Goal: Find specific page/section: Find specific page/section

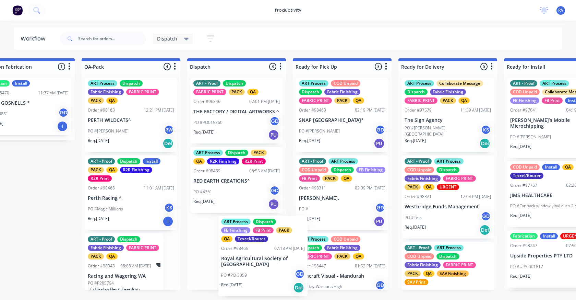
scroll to position [2, 0]
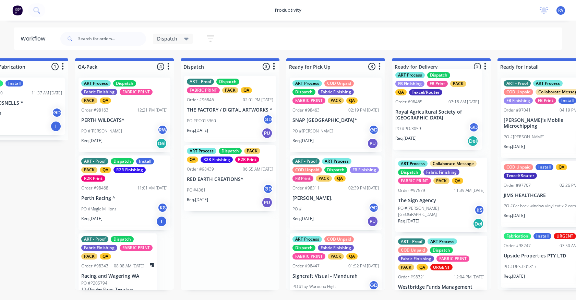
drag, startPoint x: 221, startPoint y: 255, endPoint x: 425, endPoint y: 103, distance: 254.7
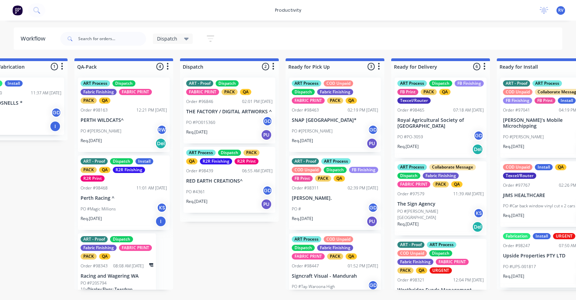
scroll to position [0, 0]
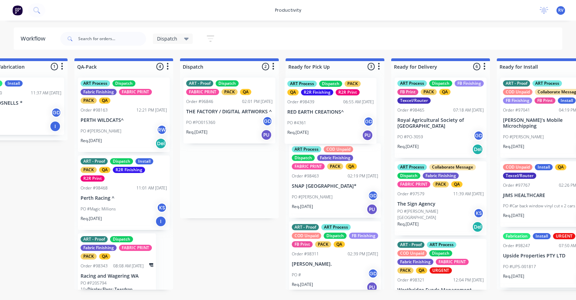
drag, startPoint x: 219, startPoint y: 194, endPoint x: 307, endPoint y: 124, distance: 112.5
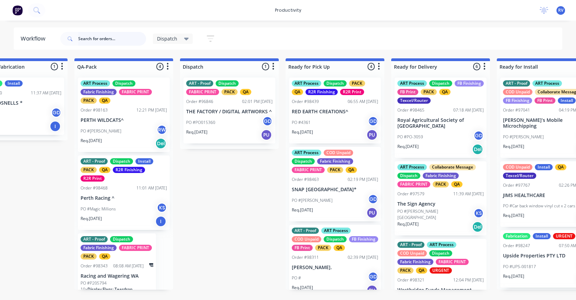
click at [88, 41] on input "text" at bounding box center [112, 39] width 68 height 14
click at [119, 135] on div "PO #Hudson RW" at bounding box center [124, 130] width 86 height 13
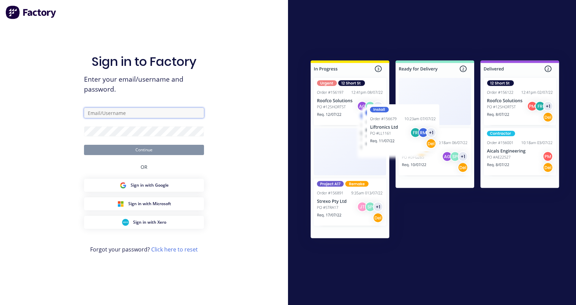
type input "Dispatch@allflags.com.au"
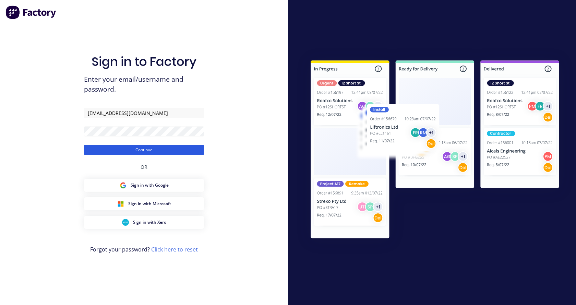
click at [131, 153] on button "Continue" at bounding box center [144, 150] width 120 height 10
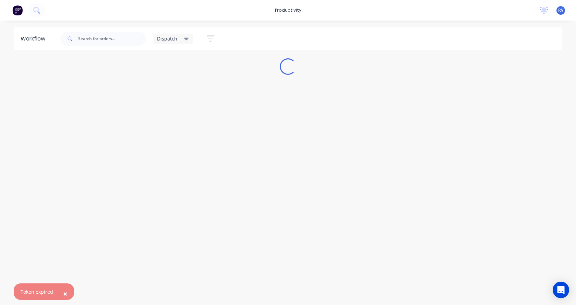
click at [121, 150] on div "Workflow Dispatch Save new view None edit Dispatch (Default) edit ART DEPT edit…" at bounding box center [288, 159] width 576 height 264
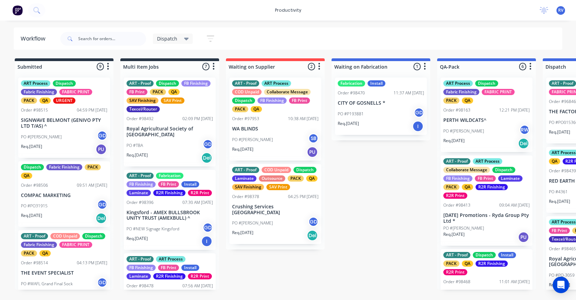
click at [491, 133] on div "PO #Hudson RW" at bounding box center [486, 130] width 86 height 13
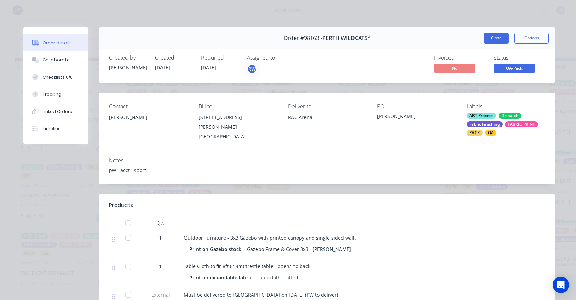
click at [487, 38] on button "Close" at bounding box center [496, 38] width 25 height 11
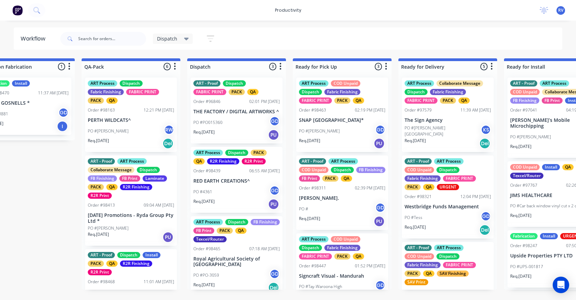
scroll to position [13, 0]
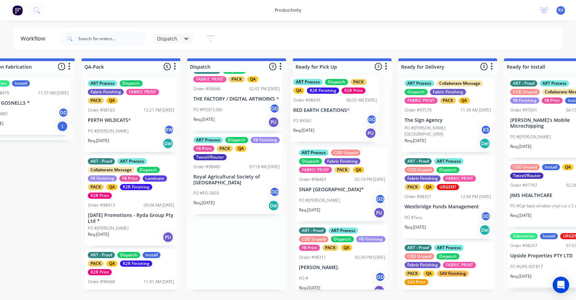
drag, startPoint x: 228, startPoint y: 187, endPoint x: 335, endPoint y: 117, distance: 129.0
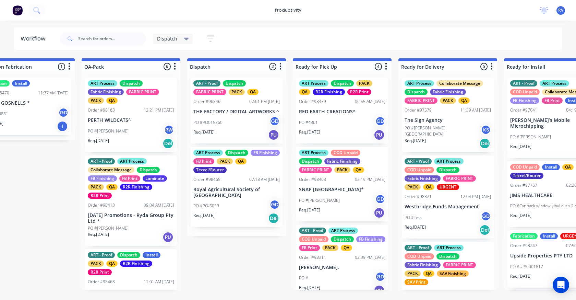
scroll to position [0, 0]
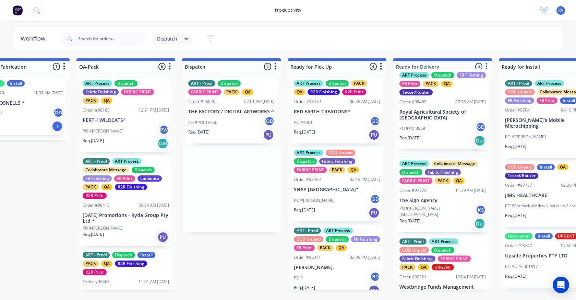
drag, startPoint x: 222, startPoint y: 203, endPoint x: 430, endPoint y: 123, distance: 222.0
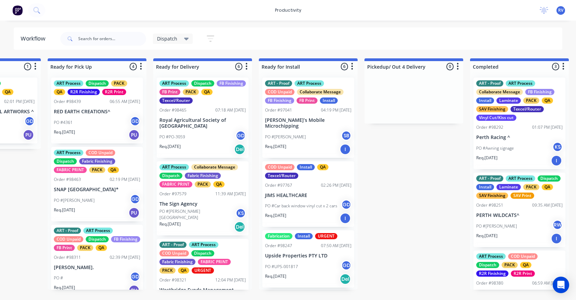
scroll to position [0, 603]
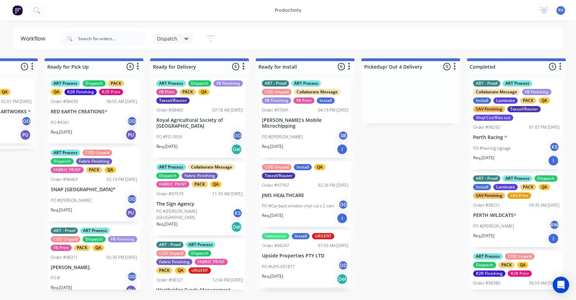
click at [173, 39] on span "Dispatch" at bounding box center [167, 38] width 20 height 7
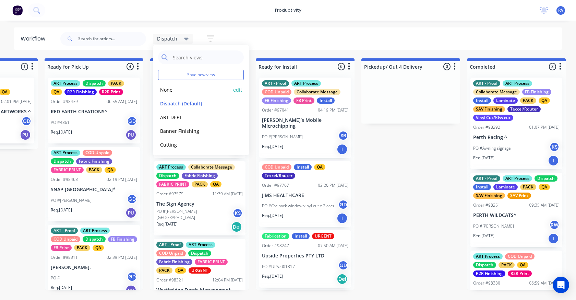
drag, startPoint x: 167, startPoint y: 92, endPoint x: 144, endPoint y: 75, distance: 28.5
click at [166, 90] on button "None" at bounding box center [194, 90] width 73 height 8
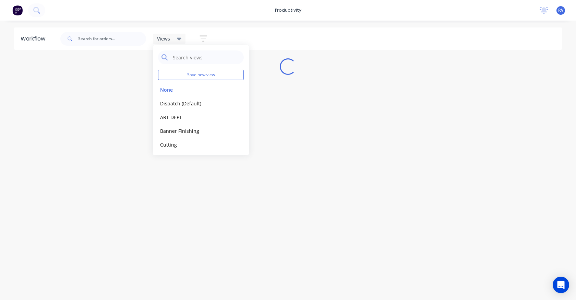
scroll to position [0, 0]
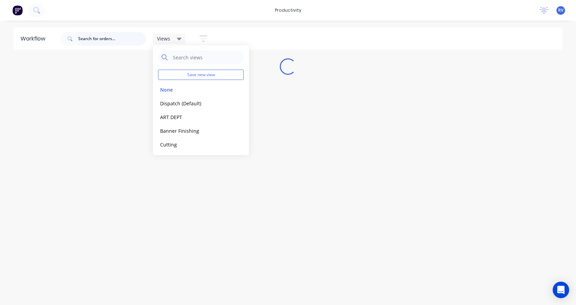
click at [111, 42] on input "text" at bounding box center [112, 39] width 68 height 14
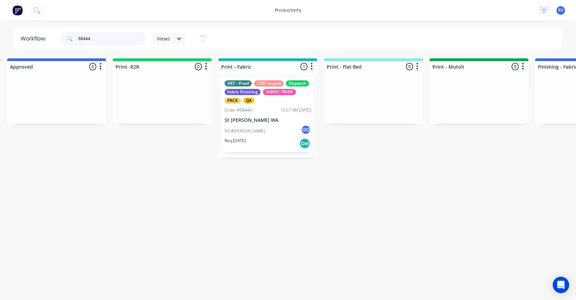
scroll to position [0, 751]
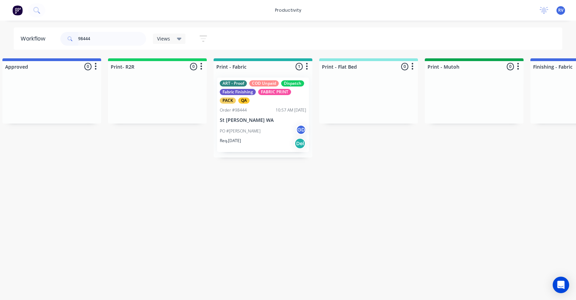
click at [264, 125] on div "PO #Amy Sloan GD" at bounding box center [263, 130] width 86 height 13
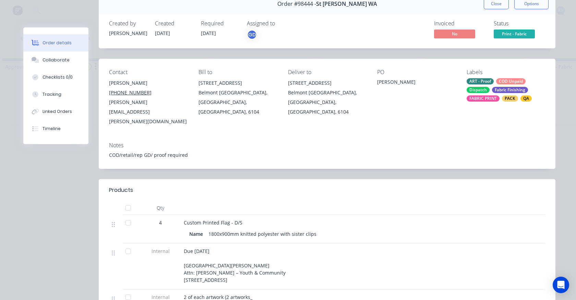
scroll to position [0, 0]
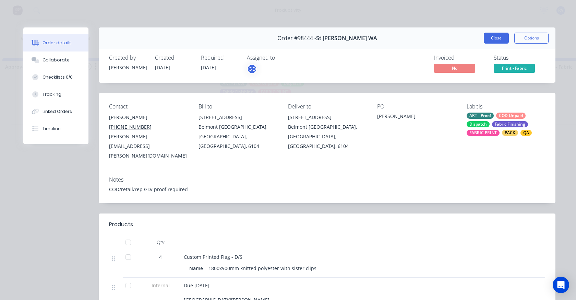
click at [485, 37] on button "Close" at bounding box center [496, 38] width 25 height 11
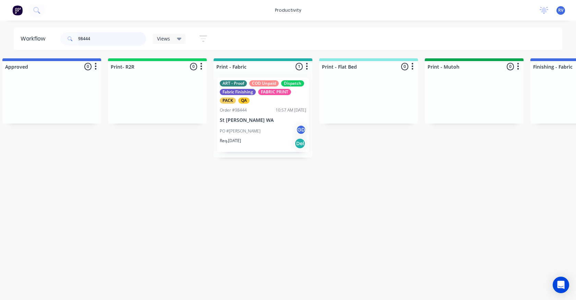
click at [105, 40] on input "98444" at bounding box center [112, 39] width 68 height 14
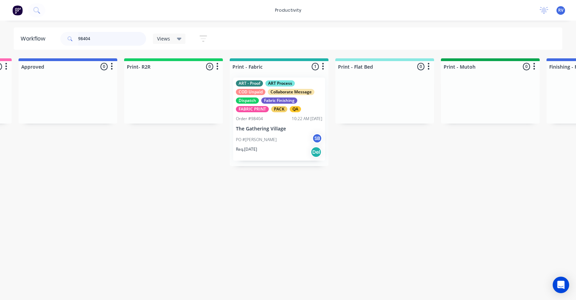
scroll to position [0, 791]
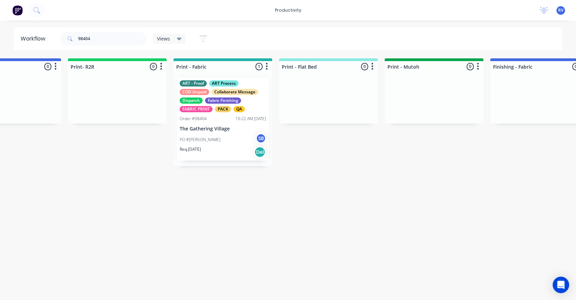
click at [230, 152] on div "Req. 05/09/25 Del" at bounding box center [223, 152] width 86 height 12
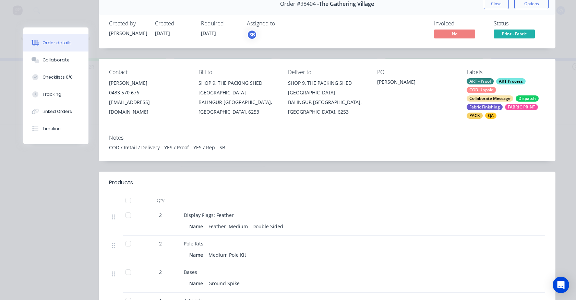
scroll to position [0, 0]
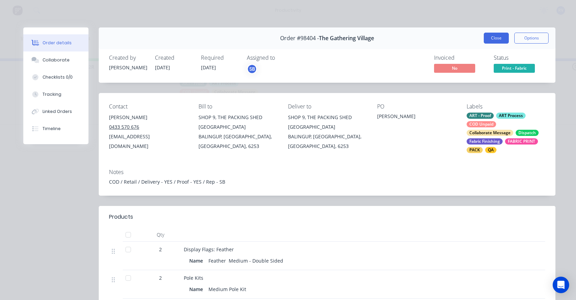
drag, startPoint x: 495, startPoint y: 41, endPoint x: 452, endPoint y: 44, distance: 42.9
click at [494, 41] on button "Close" at bounding box center [496, 38] width 25 height 11
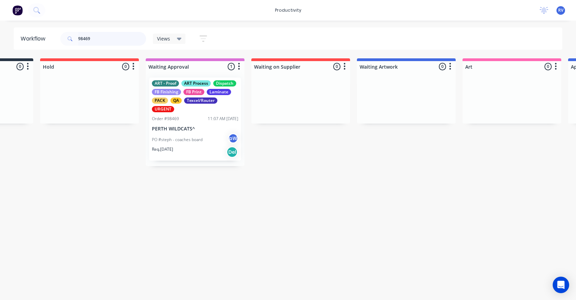
scroll to position [0, 194]
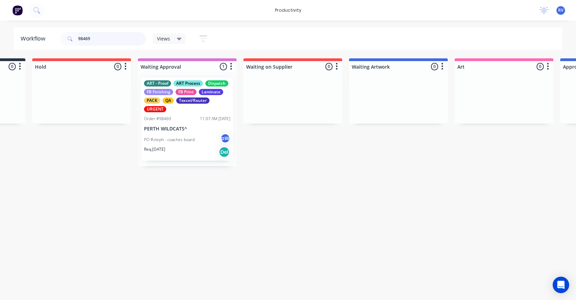
type input "98469"
click at [180, 120] on div "Order #98469 11:07 AM 05/09/25" at bounding box center [187, 118] width 86 height 6
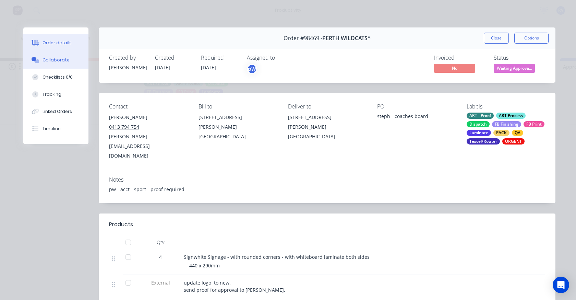
click at [56, 62] on div "Collaborate" at bounding box center [55, 60] width 27 height 6
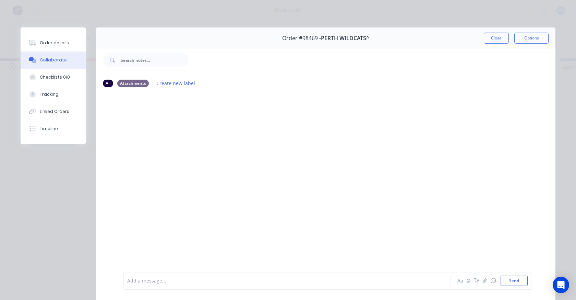
click at [488, 39] on button "Close" at bounding box center [496, 38] width 25 height 11
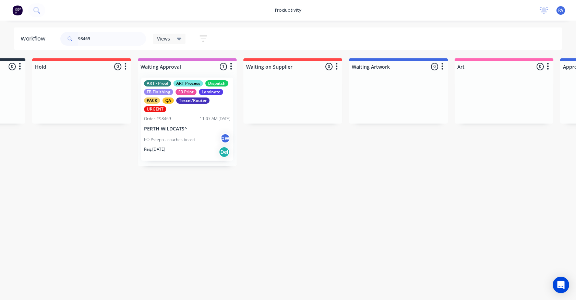
click at [163, 40] on span "Views" at bounding box center [163, 38] width 13 height 7
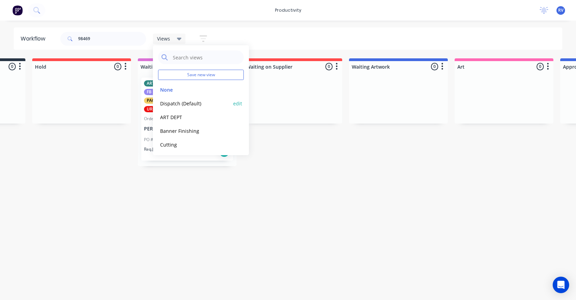
click at [167, 104] on button "Dispatch (Default)" at bounding box center [194, 103] width 73 height 8
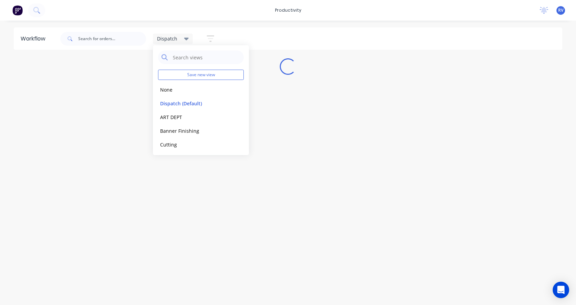
click at [89, 158] on div "Workflow Dispatch Save new view None edit Dispatch (Default) edit ART DEPT edit…" at bounding box center [288, 159] width 576 height 264
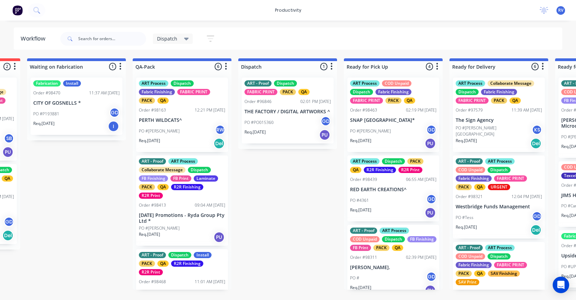
click at [169, 186] on div "ART - Proof ART Process Collaborate Message Dispatch FB Finishing FB Print Lami…" at bounding box center [182, 178] width 86 height 40
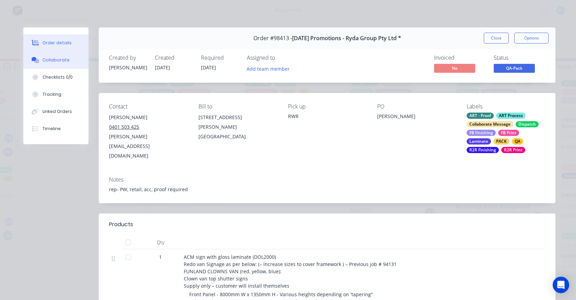
click at [48, 57] on div "Collaborate" at bounding box center [55, 60] width 27 height 6
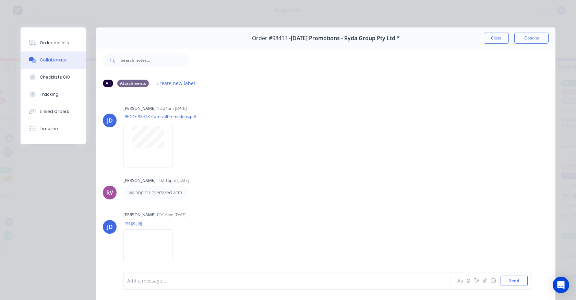
drag, startPoint x: 489, startPoint y: 35, endPoint x: 432, endPoint y: 34, distance: 56.6
click at [487, 36] on button "Close" at bounding box center [496, 38] width 25 height 11
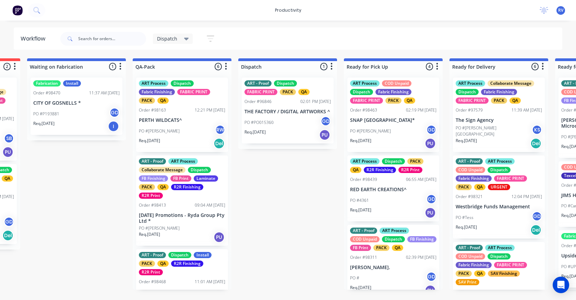
click at [164, 40] on span "Dispatch" at bounding box center [167, 38] width 20 height 7
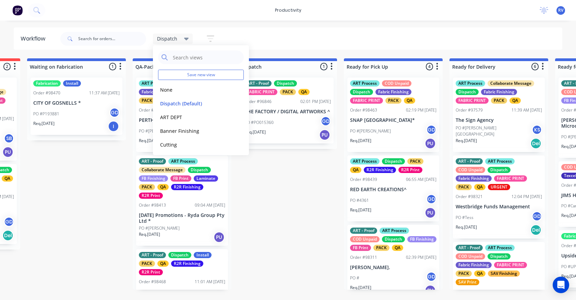
click at [164, 89] on button "None" at bounding box center [194, 90] width 73 height 8
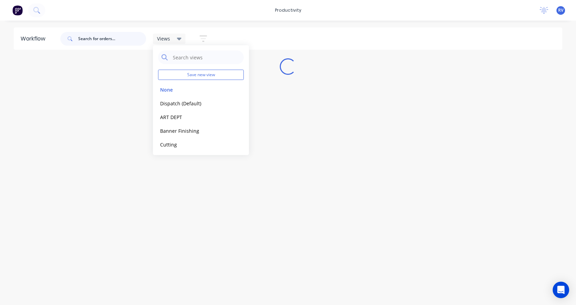
click at [116, 39] on input "text" at bounding box center [112, 39] width 68 height 14
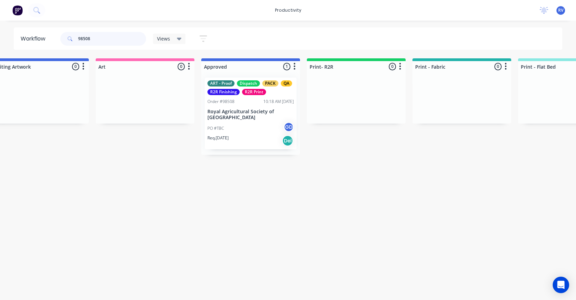
scroll to position [0, 565]
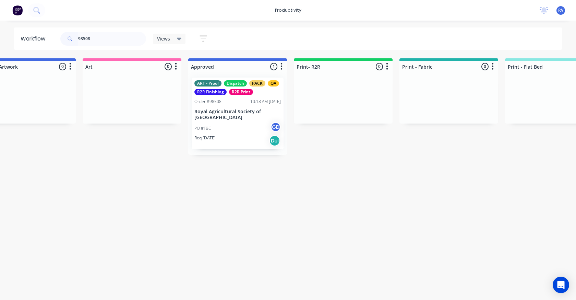
click at [242, 131] on div "PO #TBC GD" at bounding box center [237, 128] width 86 height 13
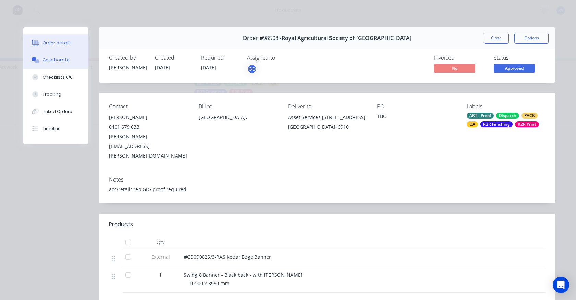
click at [42, 64] on button "Collaborate" at bounding box center [55, 59] width 65 height 17
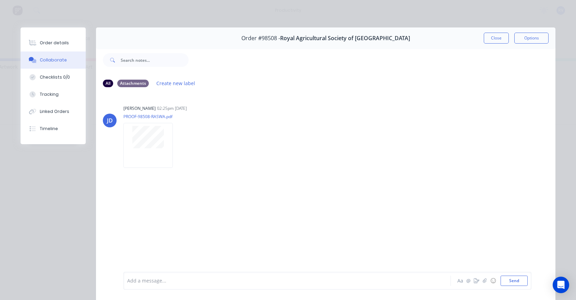
drag, startPoint x: 494, startPoint y: 39, endPoint x: 441, endPoint y: 46, distance: 53.6
click at [489, 39] on button "Close" at bounding box center [496, 38] width 25 height 11
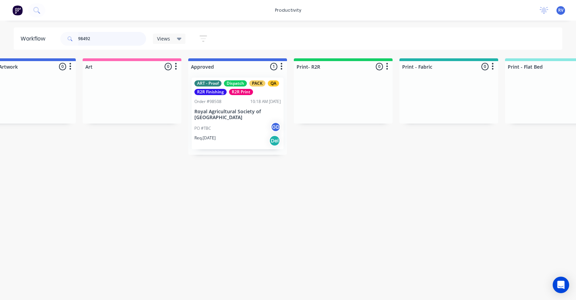
scroll to position [0, 0]
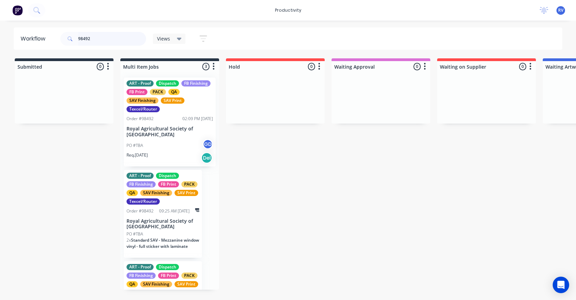
type input "98492"
click at [167, 130] on p "Royal Agricultural Society of [GEOGRAPHIC_DATA]" at bounding box center [169, 132] width 86 height 12
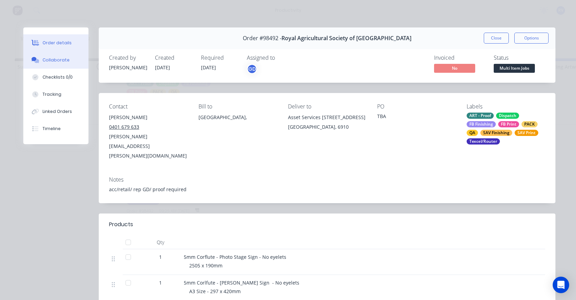
click at [57, 57] on button "Collaborate" at bounding box center [55, 59] width 65 height 17
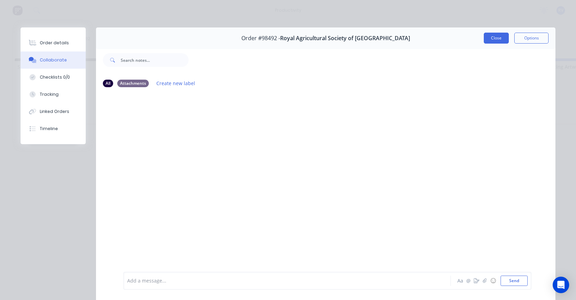
click at [485, 36] on button "Close" at bounding box center [496, 38] width 25 height 11
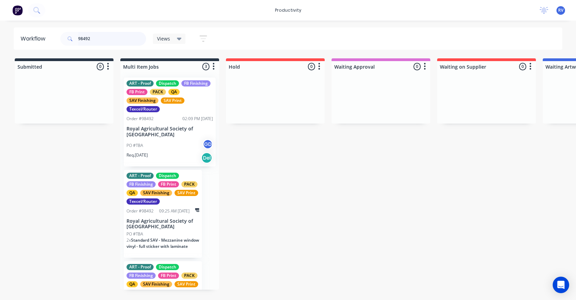
scroll to position [66, 0]
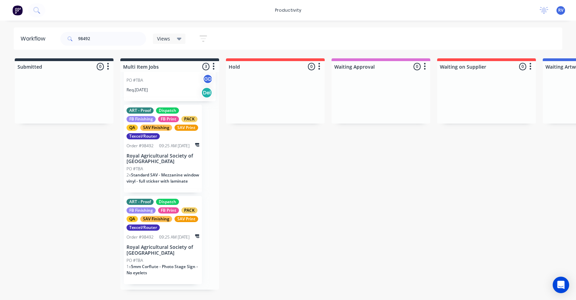
click at [174, 190] on div "2 x Standard SAV - Mezzanine window vinyl - full sticker with laminate" at bounding box center [162, 181] width 73 height 18
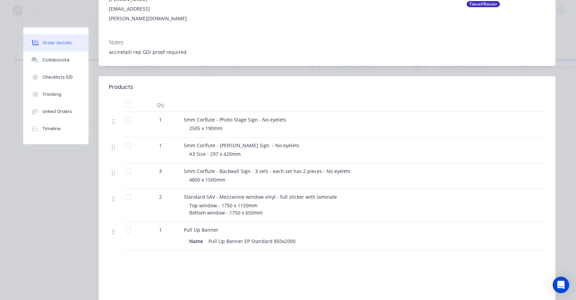
scroll to position [34, 0]
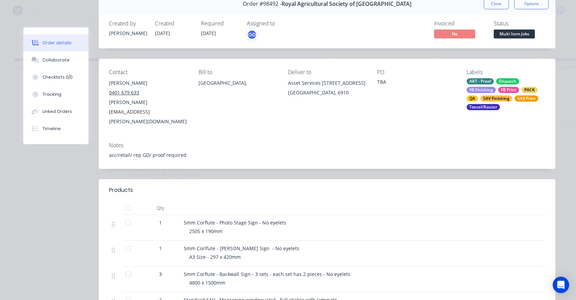
drag, startPoint x: 439, startPoint y: 73, endPoint x: 447, endPoint y: 73, distance: 7.2
click at [492, 2] on button "Close" at bounding box center [496, 3] width 25 height 11
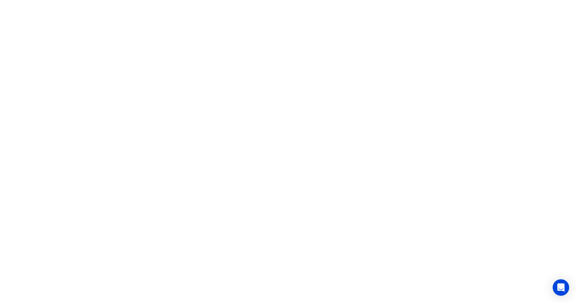
scroll to position [0, 0]
click at [84, 0] on html at bounding box center [288, 0] width 576 height 0
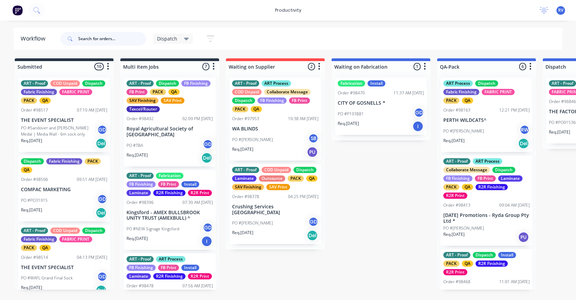
click at [130, 38] on input "text" at bounding box center [112, 39] width 68 height 14
type input "u"
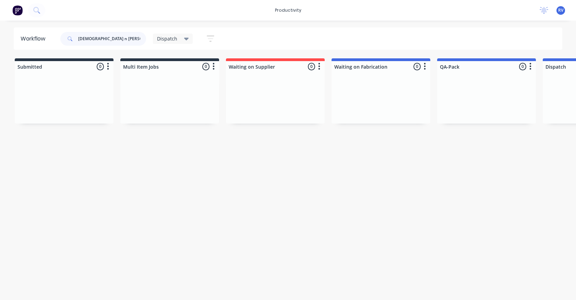
type input "[DEMOGRAPHIC_DATA] n [PERSON_NAME]"
click at [186, 38] on icon at bounding box center [186, 39] width 5 height 3
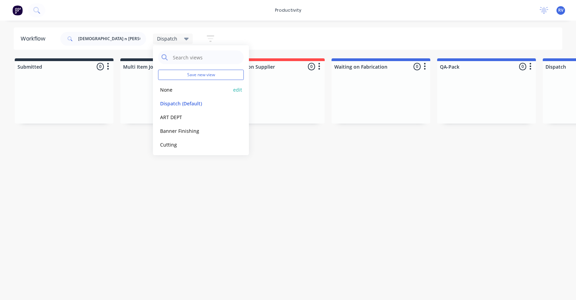
click at [169, 87] on button "None" at bounding box center [194, 90] width 73 height 8
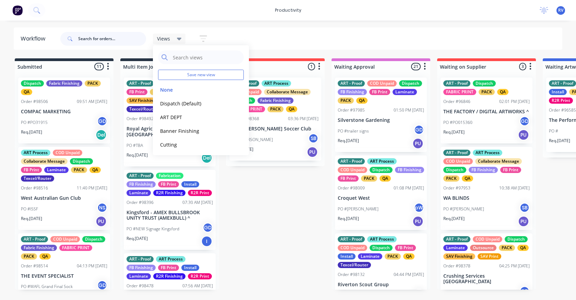
click at [94, 37] on input "text" at bounding box center [112, 39] width 68 height 14
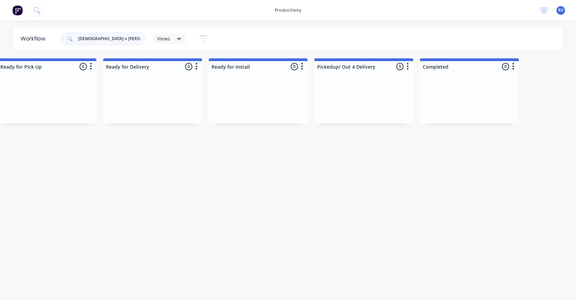
scroll to position [0, 2058]
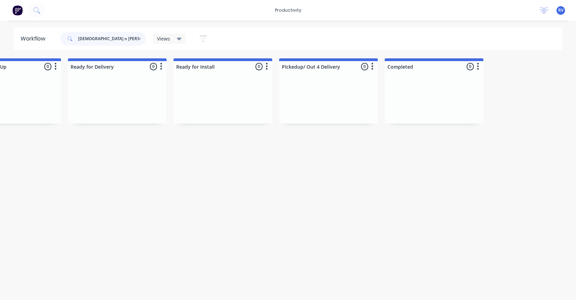
drag, startPoint x: 114, startPoint y: 38, endPoint x: 94, endPoint y: 36, distance: 20.1
click at [94, 36] on input "[DEMOGRAPHIC_DATA] n [PERSON_NAME]" at bounding box center [112, 39] width 68 height 14
type input "[DEMOGRAPHIC_DATA]"
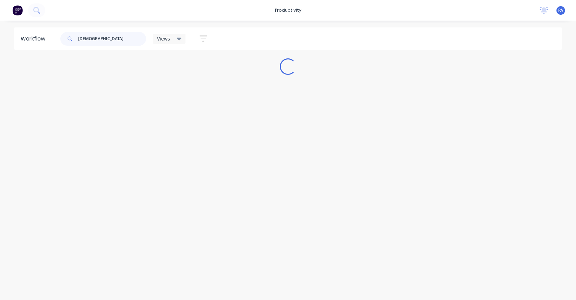
scroll to position [0, 0]
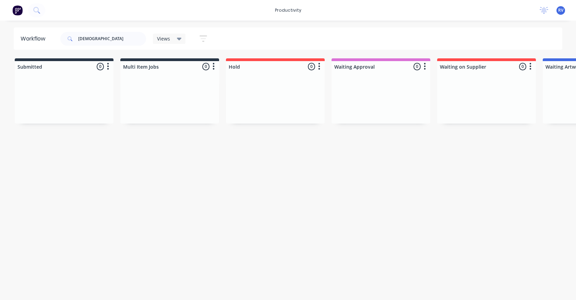
click at [170, 42] on div "Views" at bounding box center [169, 39] width 33 height 10
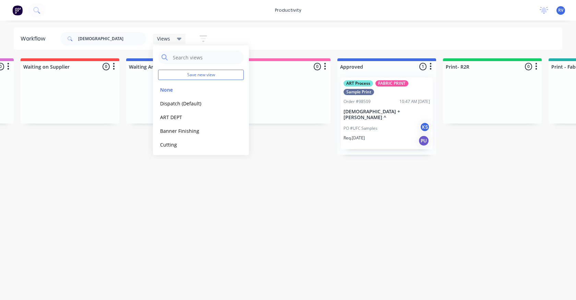
scroll to position [0, 421]
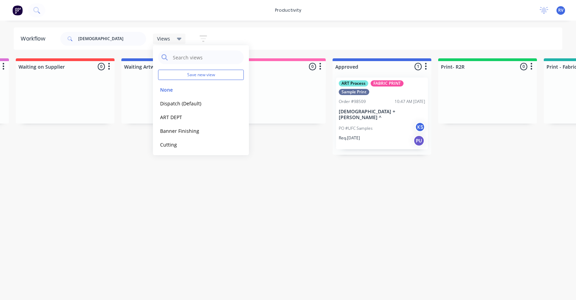
click at [368, 95] on div "ART Process FABRIC PRINT Sample Print Order #98509 10:47 AM [DATE] Church + [PE…" at bounding box center [382, 113] width 92 height 72
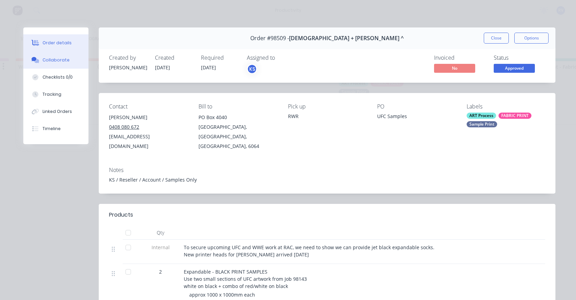
click at [67, 57] on button "Collaborate" at bounding box center [55, 59] width 65 height 17
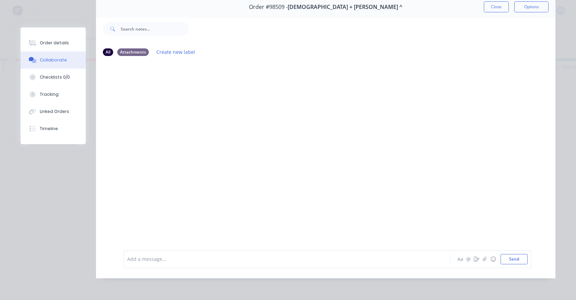
scroll to position [0, 0]
